Goal: Information Seeking & Learning: Learn about a topic

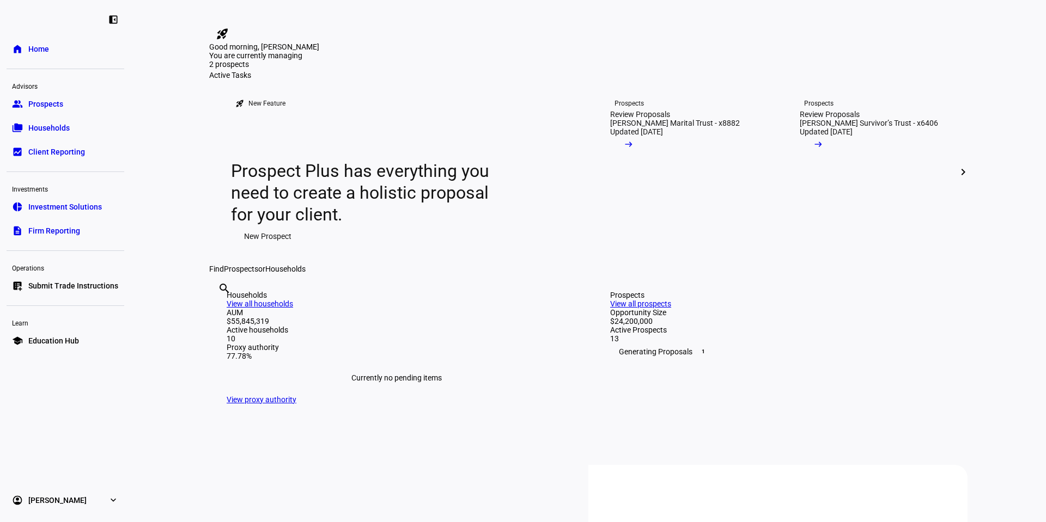
click at [64, 113] on link "group Prospects" at bounding box center [66, 104] width 118 height 22
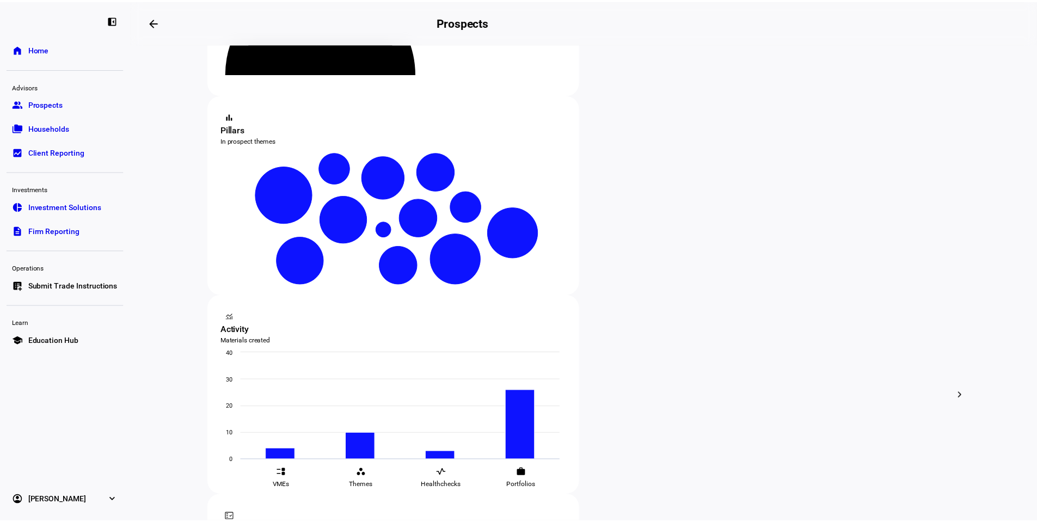
scroll to position [163, 0]
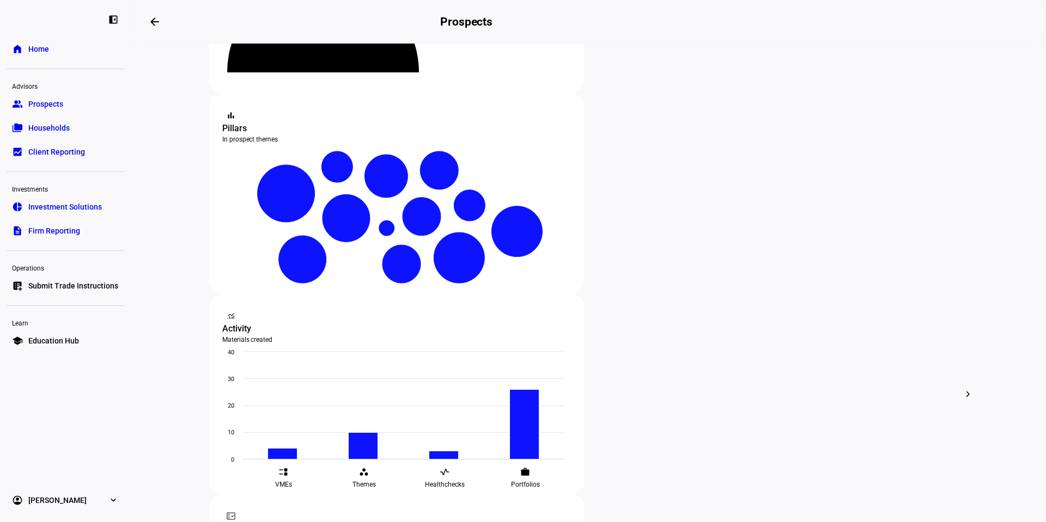
click at [79, 136] on link "folder_copy Households" at bounding box center [66, 128] width 118 height 22
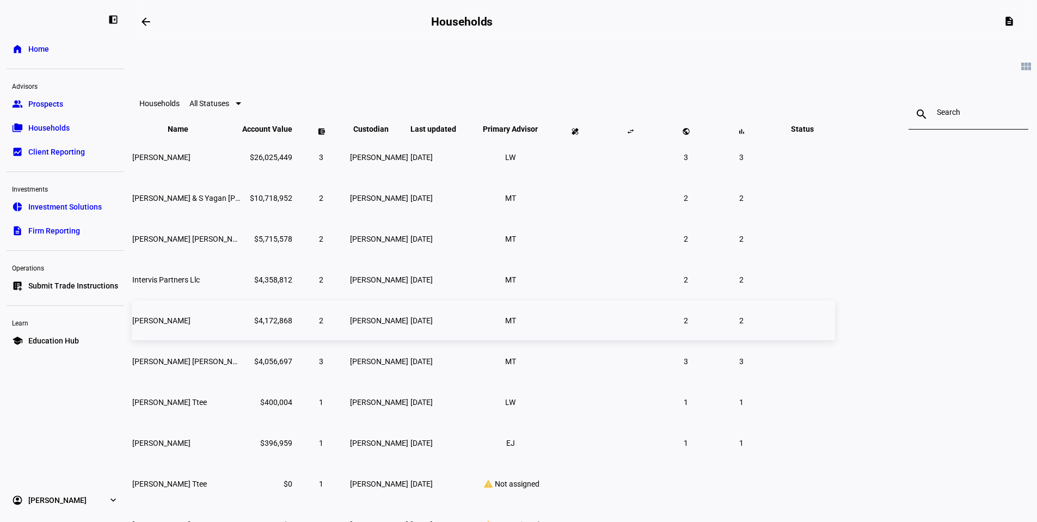
click at [191, 325] on span "[PERSON_NAME]" at bounding box center [161, 320] width 58 height 9
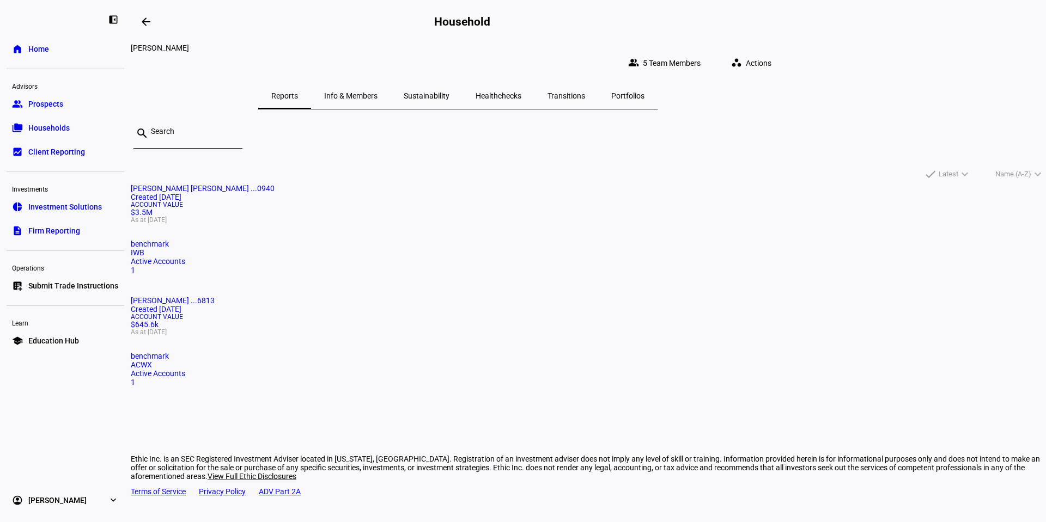
click at [377, 92] on span "Info & Members" at bounding box center [350, 96] width 53 height 8
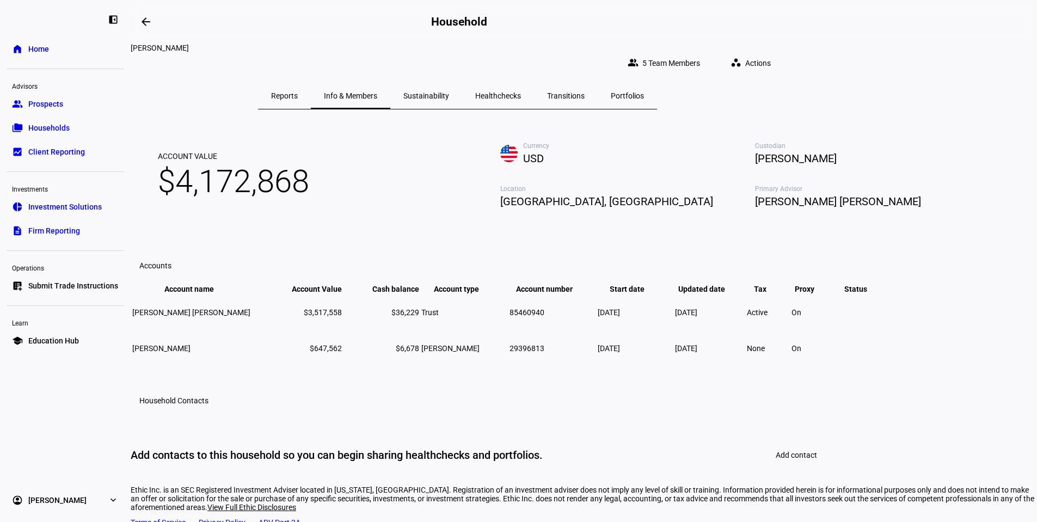
click at [449, 95] on span "Sustainability" at bounding box center [427, 96] width 46 height 26
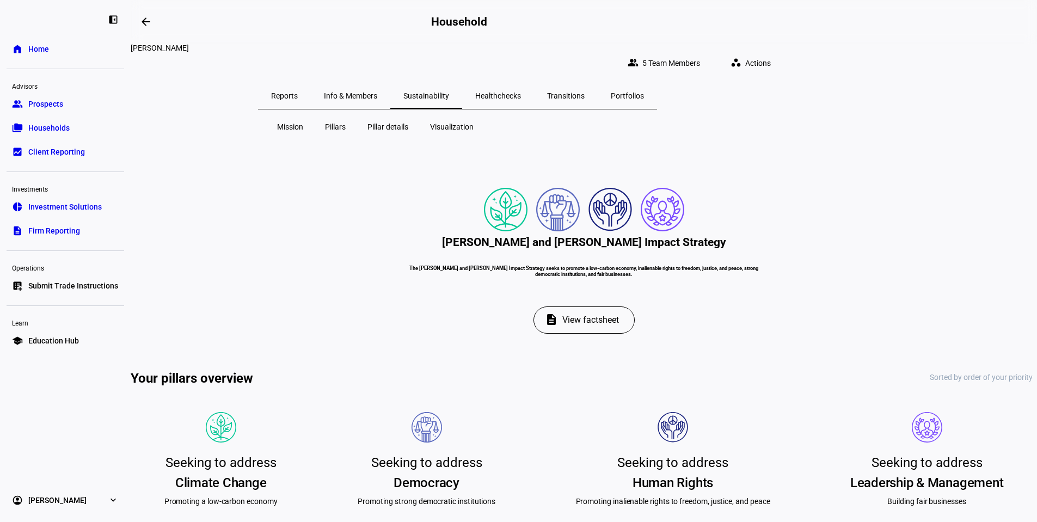
click at [644, 92] on span "Portfolios" at bounding box center [627, 96] width 33 height 8
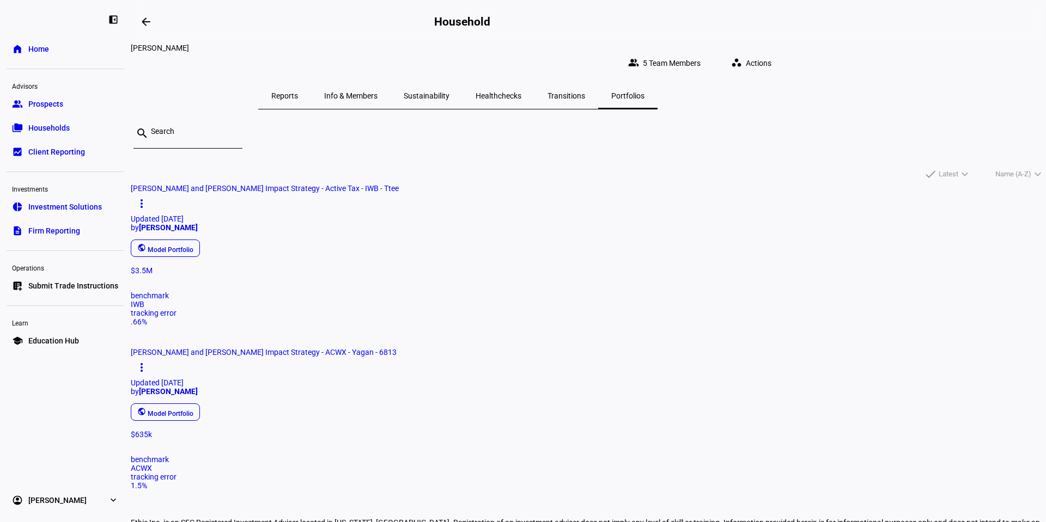
click at [396, 348] on span "[PERSON_NAME] and [PERSON_NAME] Impact Strategy - ACWX - Yagan - 6813" at bounding box center [264, 352] width 266 height 9
click at [363, 189] on span "[PERSON_NAME] and [PERSON_NAME] Impact Strategy - Active Tax - IWB - Ttee" at bounding box center [265, 188] width 268 height 9
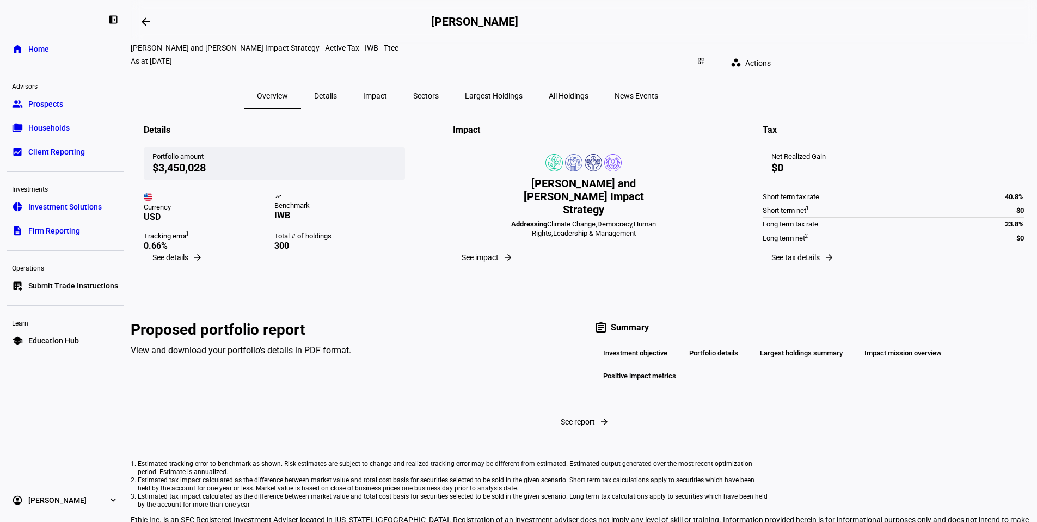
click at [337, 91] on span "Details" at bounding box center [325, 96] width 23 height 26
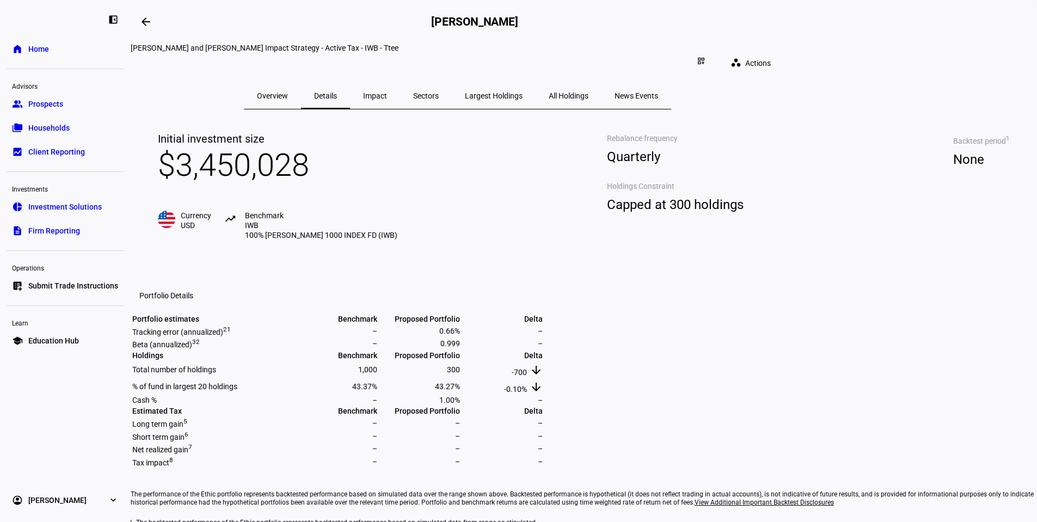
click at [387, 92] on span "Impact" at bounding box center [375, 96] width 24 height 8
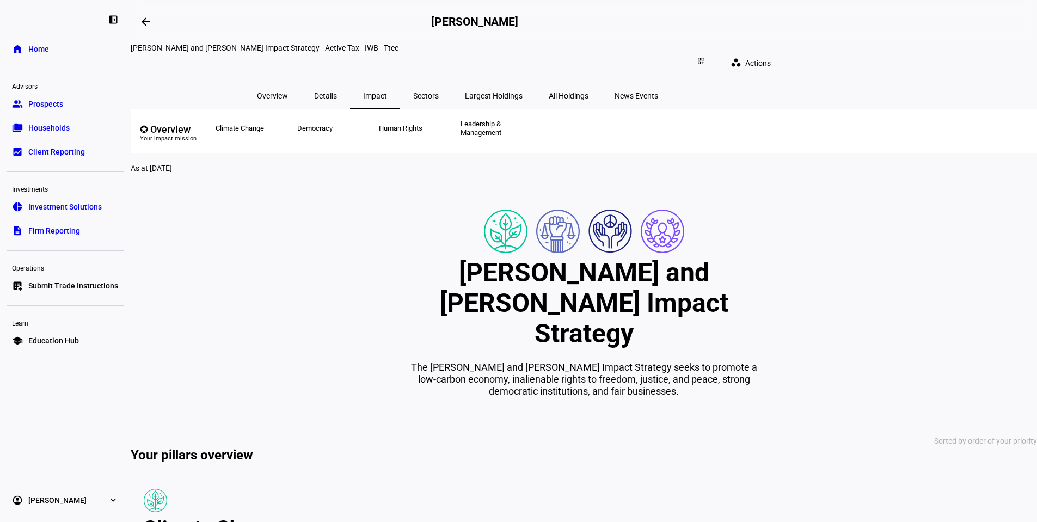
click at [589, 91] on span "All Holdings" at bounding box center [569, 96] width 40 height 26
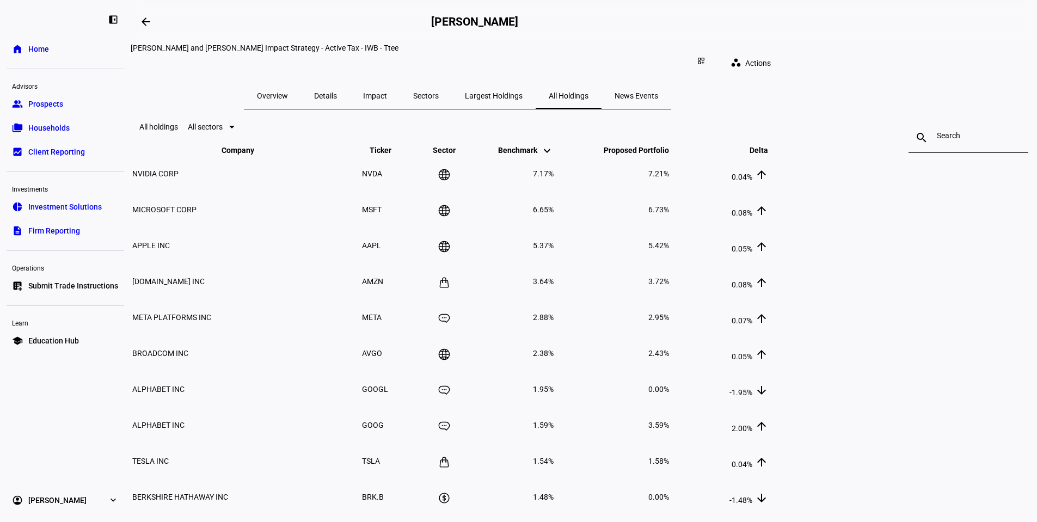
click at [523, 92] on span "Largest Holdings" at bounding box center [494, 96] width 58 height 8
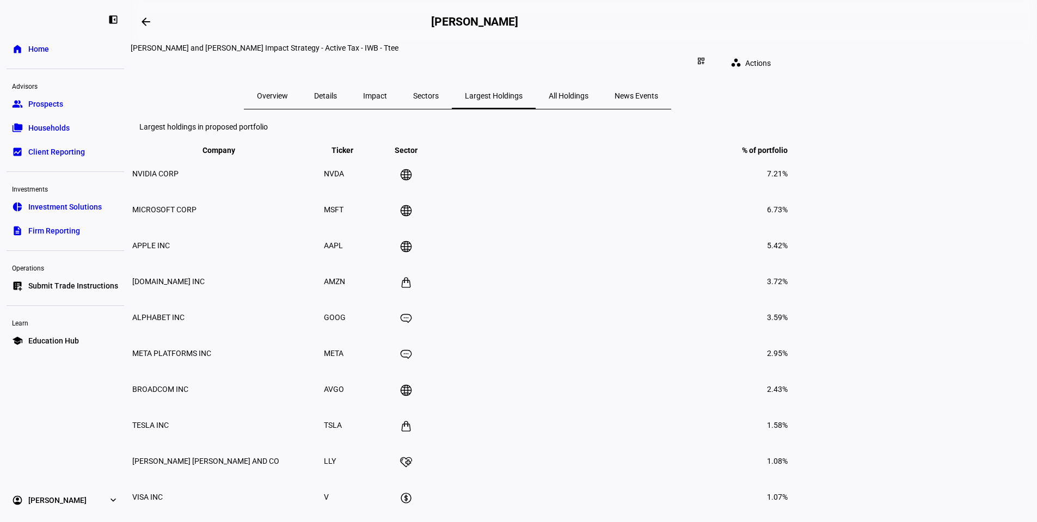
click at [589, 83] on span "All Holdings" at bounding box center [569, 96] width 40 height 26
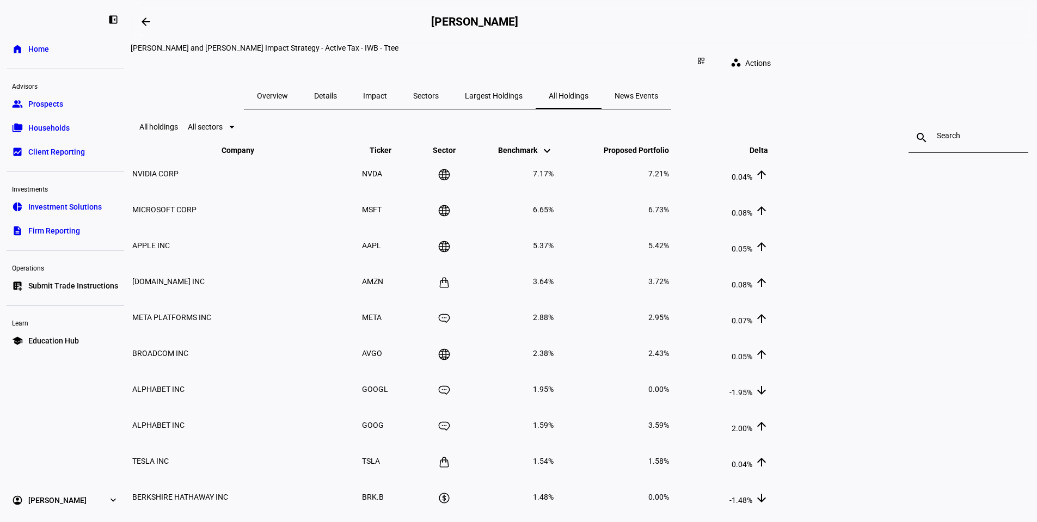
click at [523, 92] on span "Largest Holdings" at bounding box center [494, 96] width 58 height 8
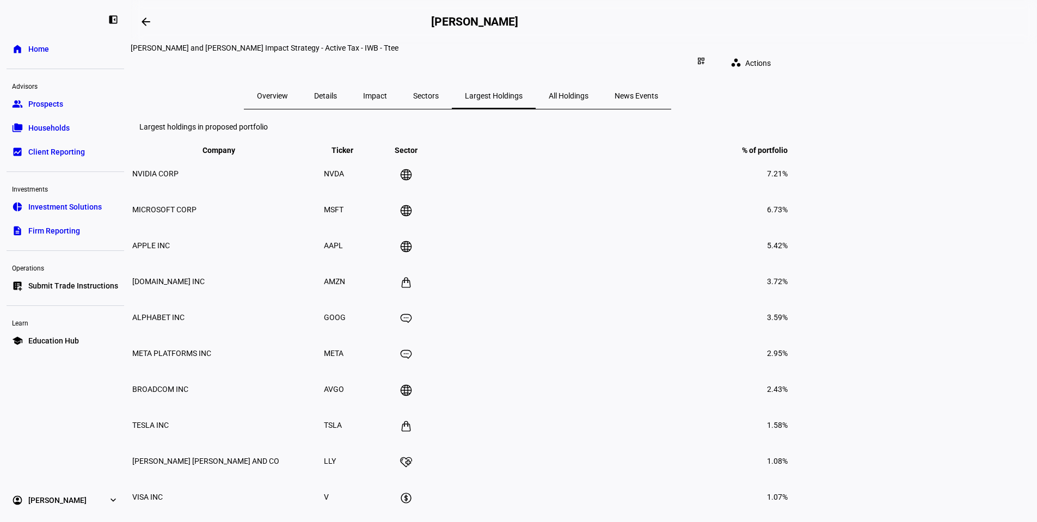
click at [658, 92] on span "News Events" at bounding box center [637, 96] width 44 height 8
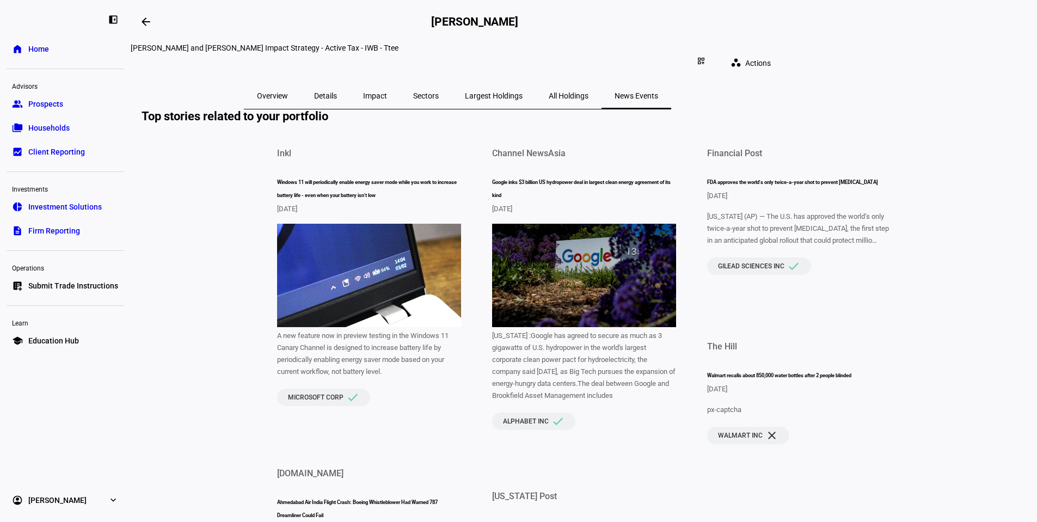
click at [439, 83] on span "Sectors" at bounding box center [426, 96] width 26 height 26
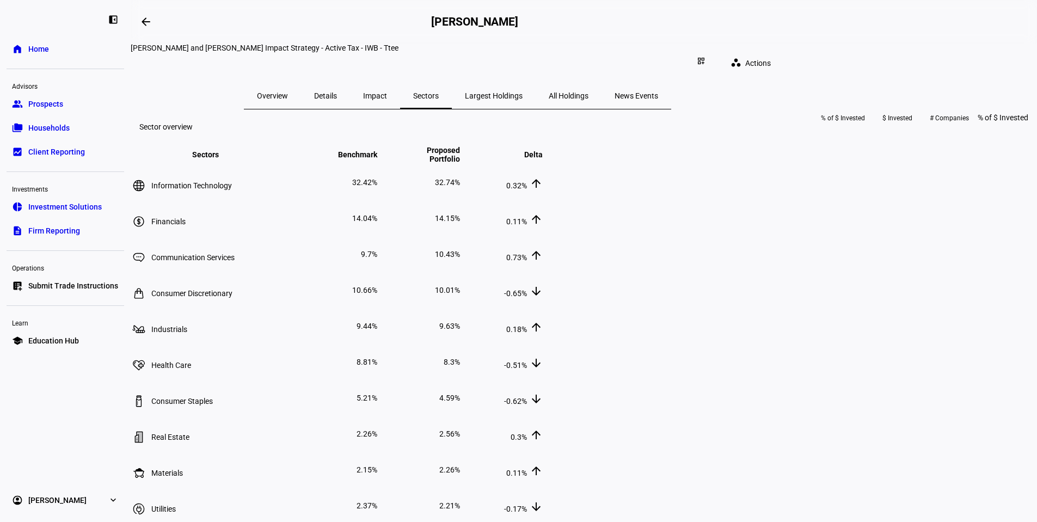
click at [288, 92] on span "Overview" at bounding box center [272, 96] width 31 height 8
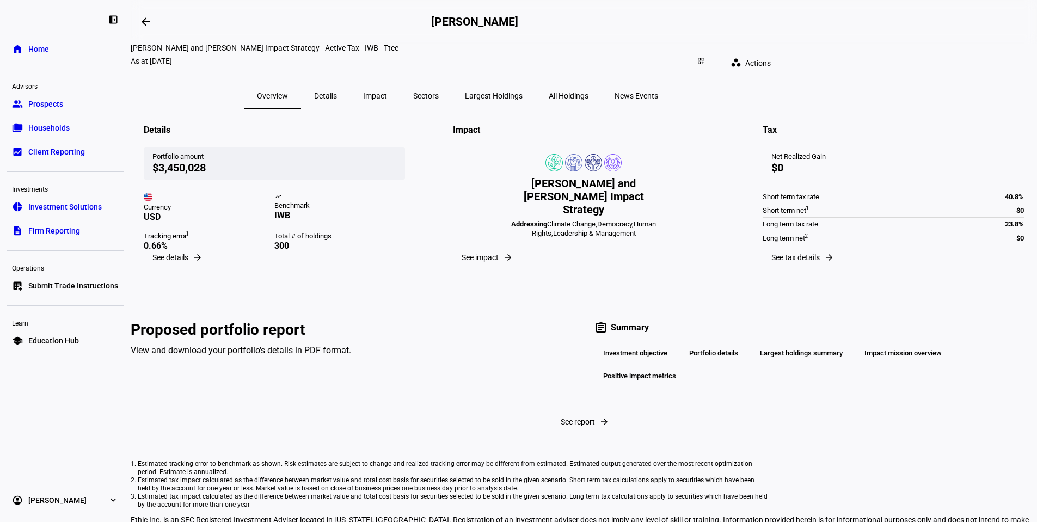
click at [337, 92] on span "Details" at bounding box center [325, 96] width 23 height 8
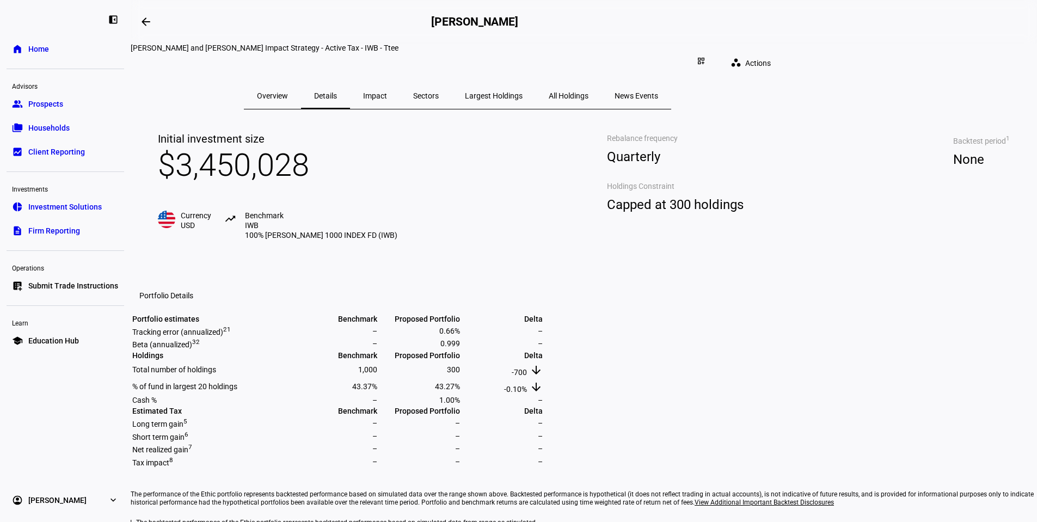
click at [387, 83] on span "Impact" at bounding box center [375, 96] width 24 height 26
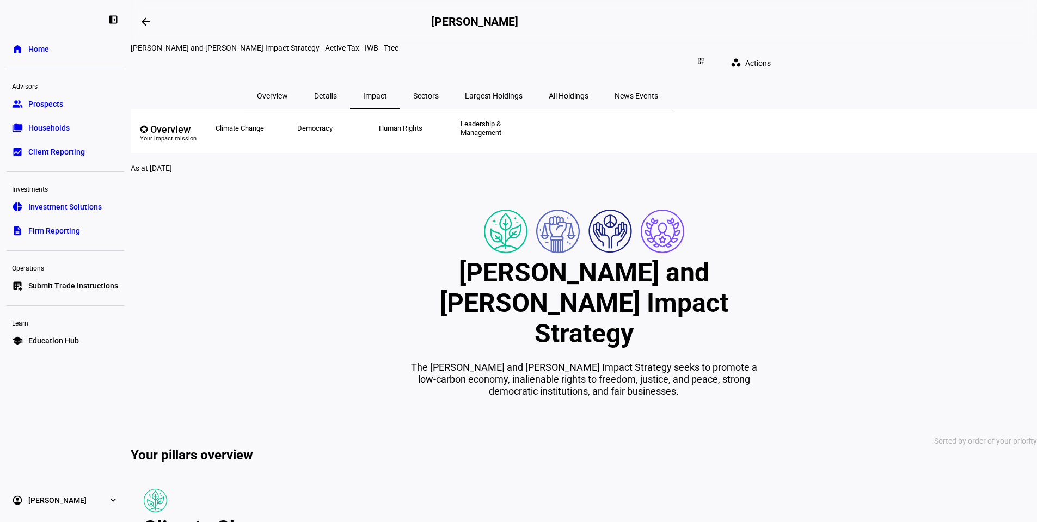
click at [523, 92] on span "Largest Holdings" at bounding box center [494, 96] width 58 height 8
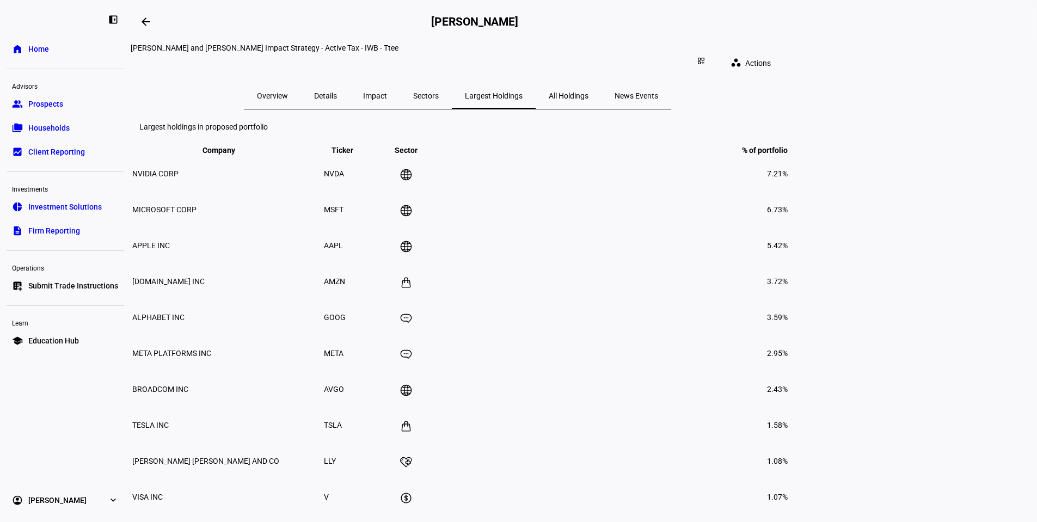
click at [589, 92] on span "All Holdings" at bounding box center [569, 96] width 40 height 8
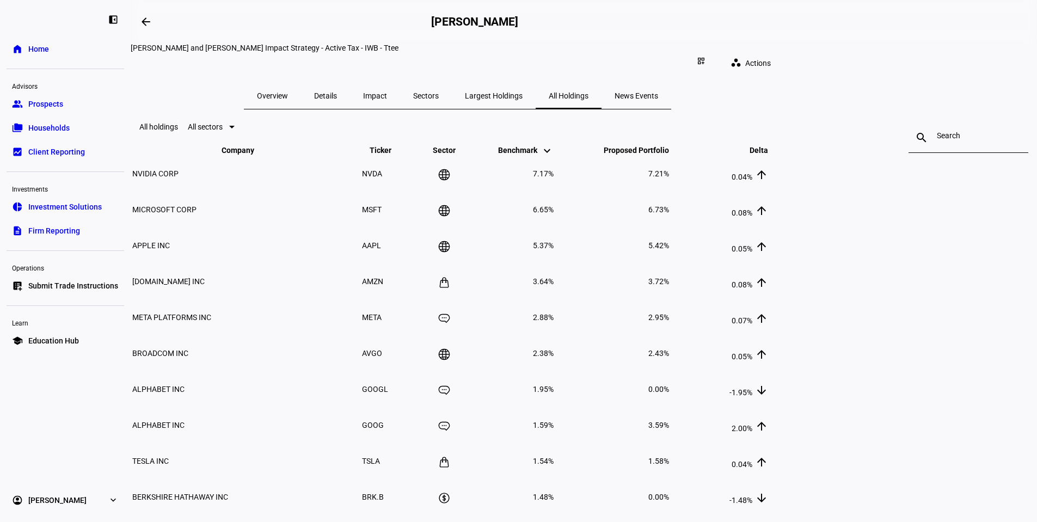
click at [658, 92] on span "News Events" at bounding box center [637, 96] width 44 height 8
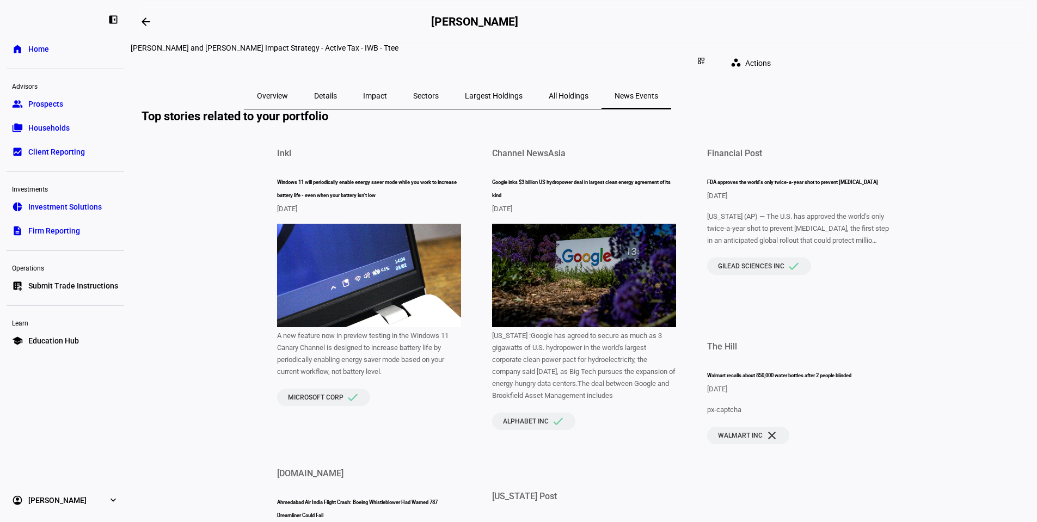
click at [288, 92] on span "Overview" at bounding box center [272, 96] width 31 height 8
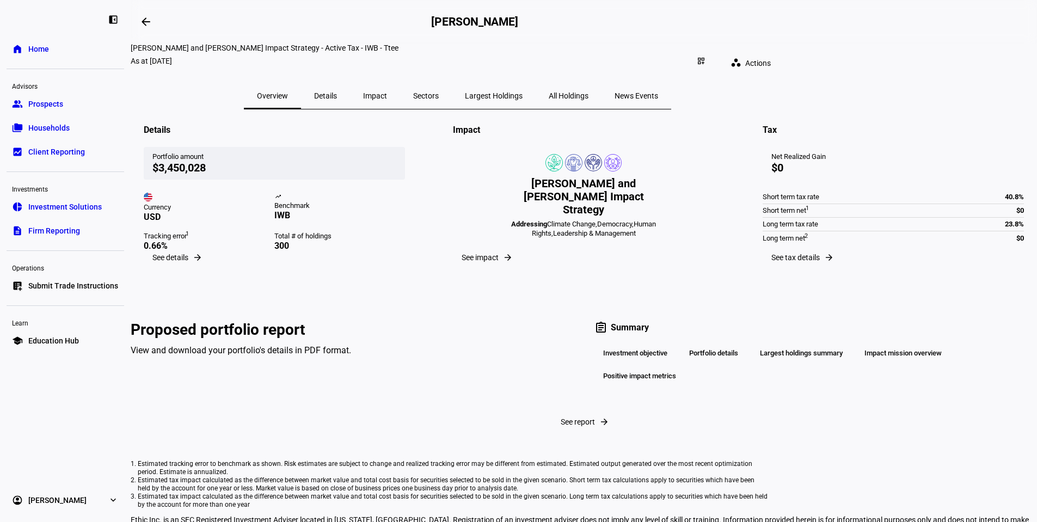
click at [337, 83] on span "Details" at bounding box center [325, 96] width 23 height 26
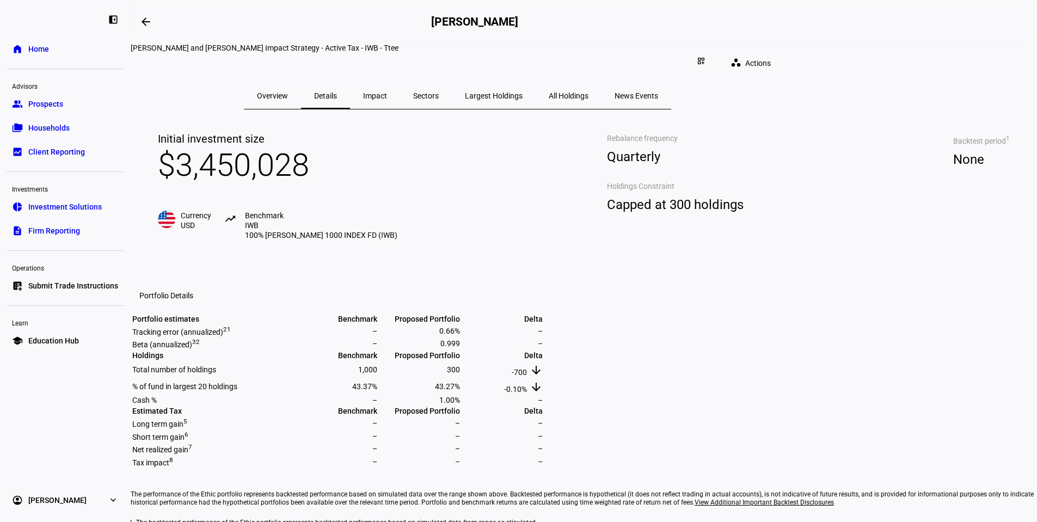
click at [387, 83] on span "Impact" at bounding box center [375, 96] width 24 height 26
